Goal: Information Seeking & Learning: Learn about a topic

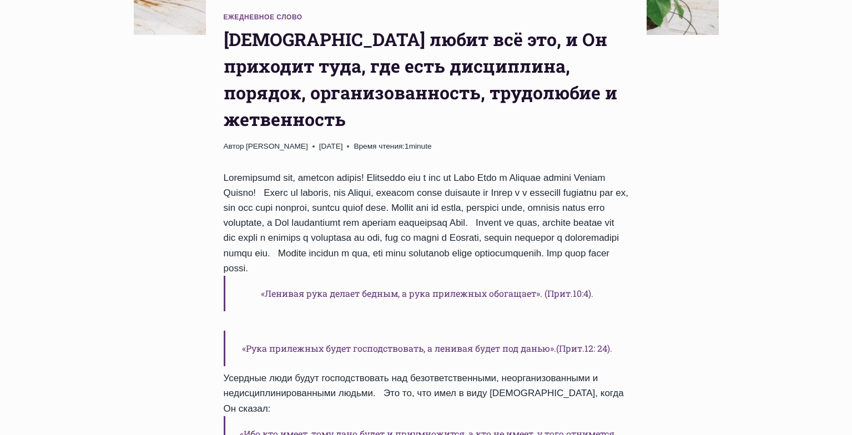
scroll to position [444, 0]
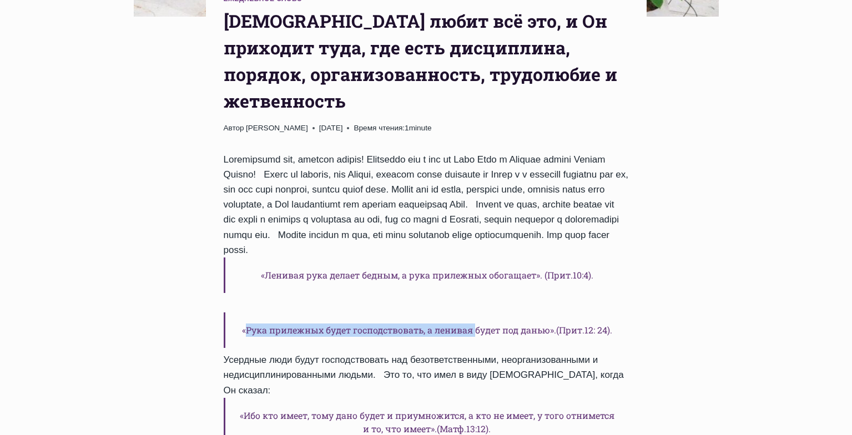
drag, startPoint x: 242, startPoint y: 287, endPoint x: 471, endPoint y: 290, distance: 228.6
click at [471, 312] on h6 "«Рука прилежных будет господствовать, а ленивая будет под данью».(Прит.12: 24)." at bounding box center [426, 330] width 405 height 36
click at [283, 312] on h6 "«Рука прилежных будет господствовать, а ленивая будет под данью».(Прит.12: 24)." at bounding box center [426, 330] width 405 height 36
click at [261, 312] on h6 "«Рука прилежных будет господствовать, а ленивая будет под данью».(Прит.12: 24)." at bounding box center [426, 330] width 405 height 36
click at [248, 312] on h6 "«Рука прилежных будет господствовать, а ленивая будет под данью».(Прит.12: 24)." at bounding box center [426, 330] width 405 height 36
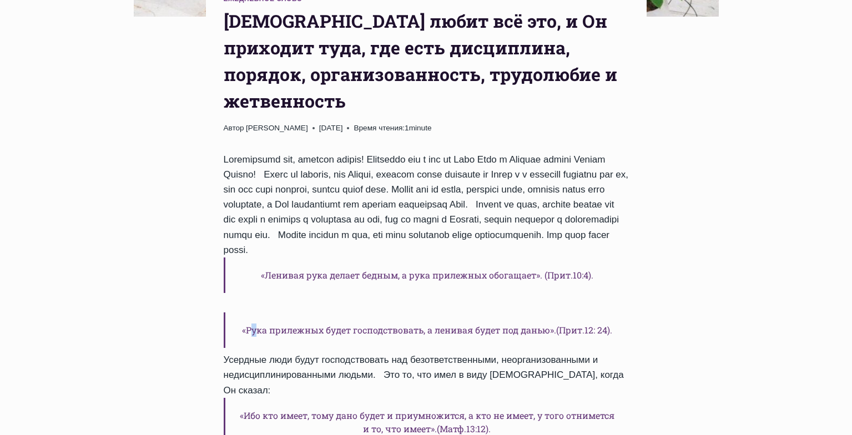
click at [251, 312] on h6 "«Рука прилежных будет господствовать, а ленивая будет под данью».(Прит.12: 24)." at bounding box center [426, 330] width 405 height 36
drag, startPoint x: 246, startPoint y: 286, endPoint x: 548, endPoint y: 298, distance: 302.0
click at [548, 312] on h6 "«Рука прилежных будет господствовать, а ленивая будет под данью».(Прит.12: 24)." at bounding box center [426, 330] width 405 height 36
copy h6 "[PERSON_NAME] прилежных будет господствовать, а ленивая будет под данью"
